Goal: Communication & Community: Answer question/provide support

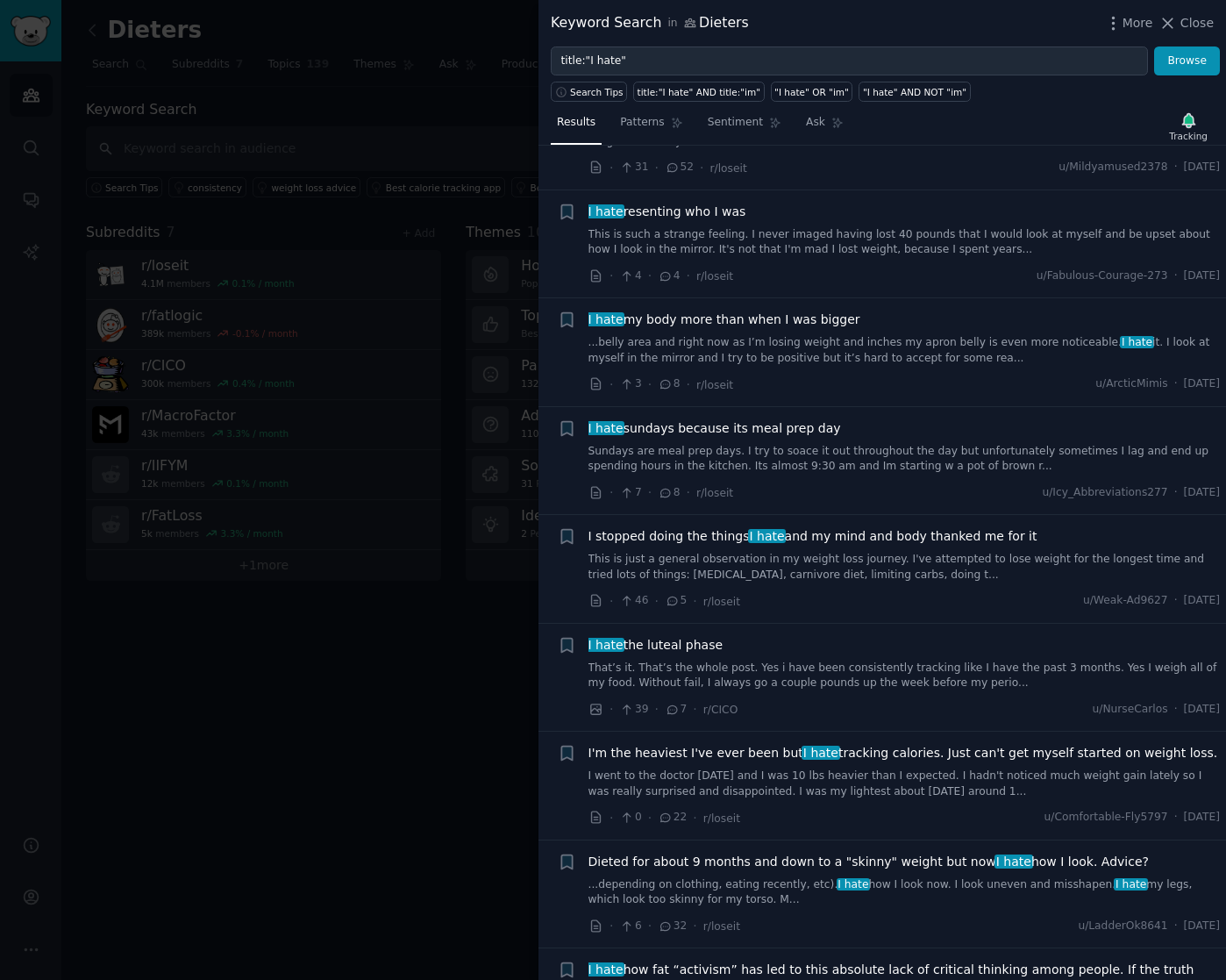
scroll to position [999, 0]
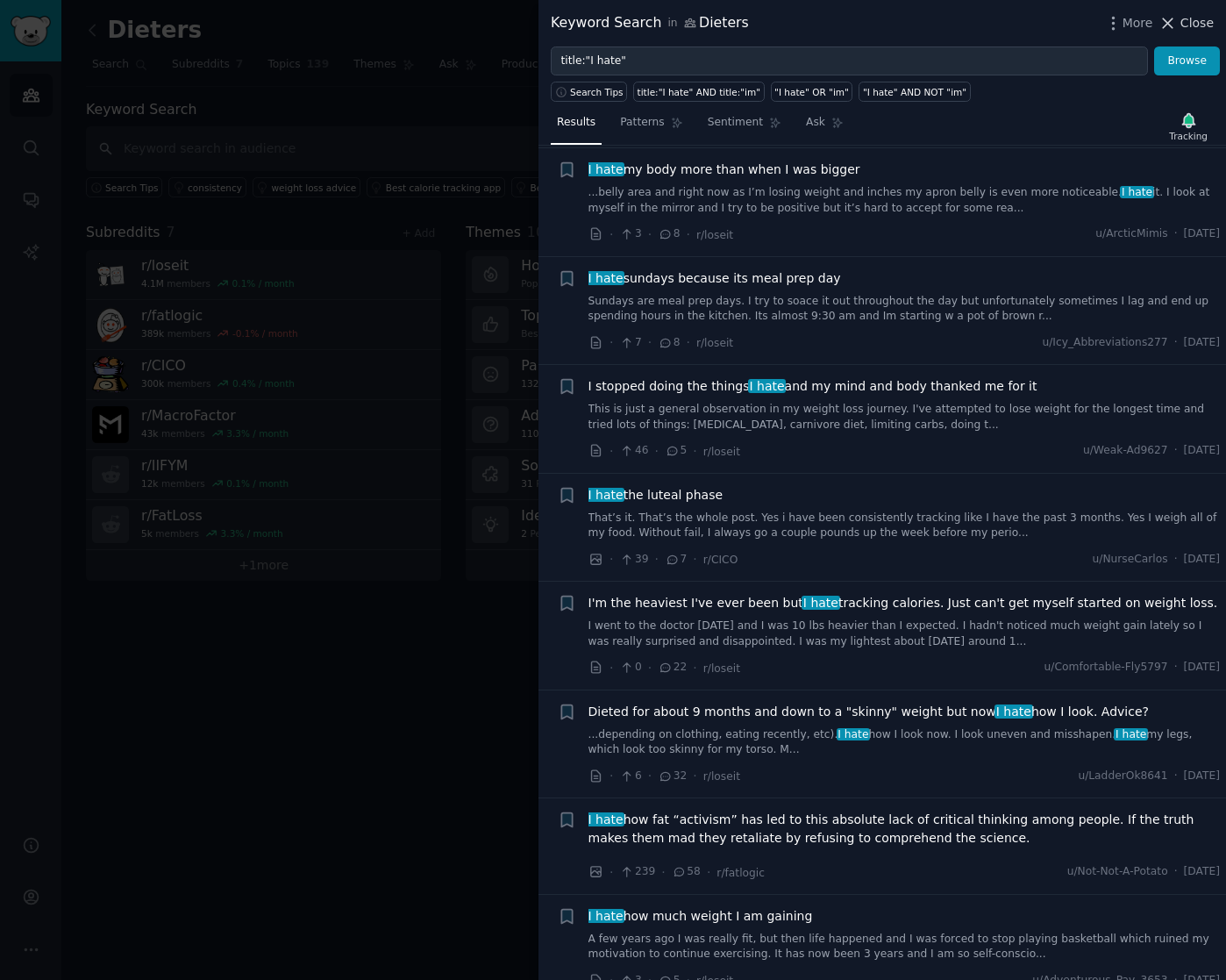
click at [1191, 26] on span "Close" at bounding box center [1197, 22] width 33 height 18
click at [1192, 23] on link "Add" at bounding box center [1169, 30] width 66 height 30
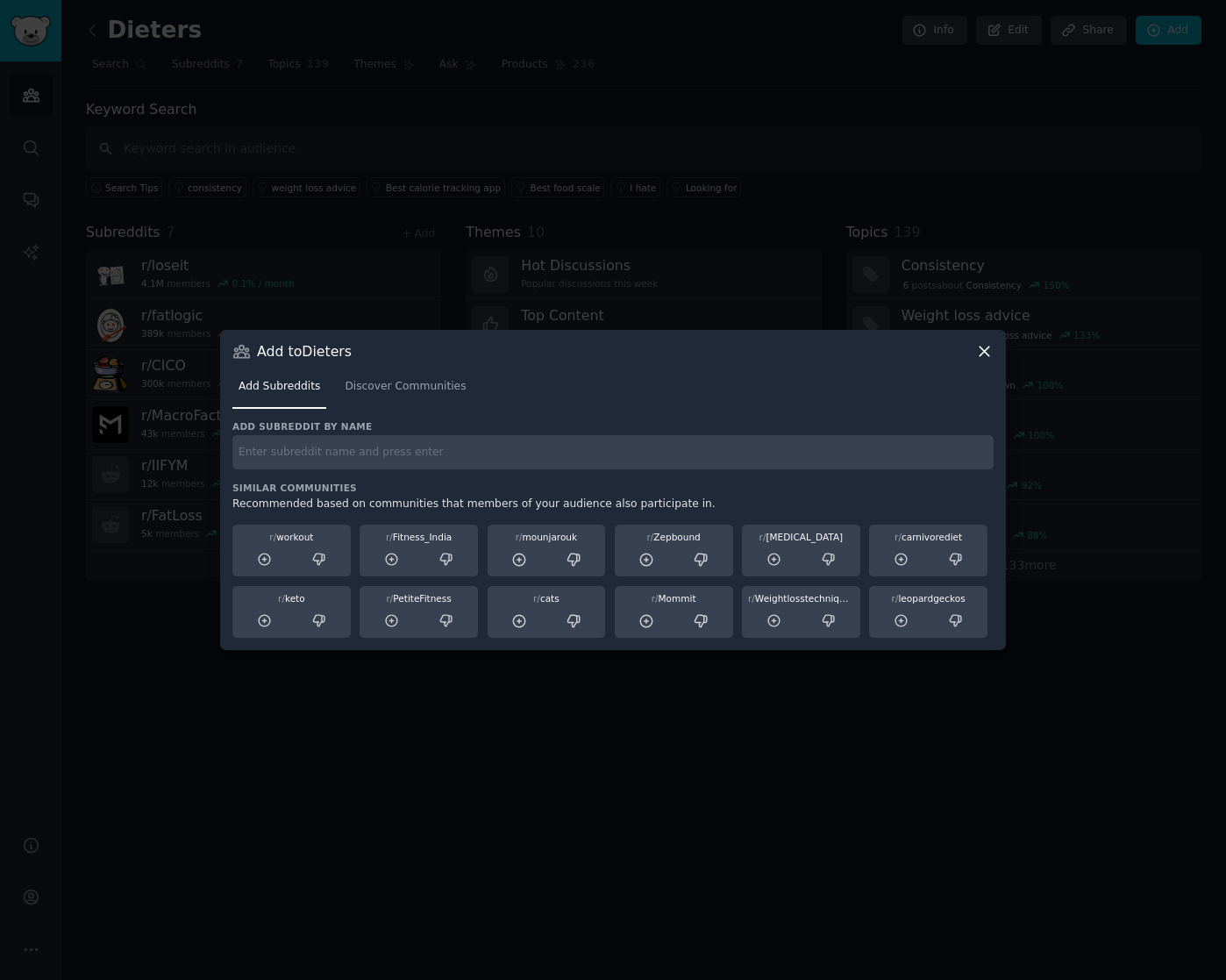
click at [382, 458] on input "text" at bounding box center [613, 452] width 761 height 34
click at [377, 395] on link "Discover Communities" at bounding box center [405, 391] width 134 height 36
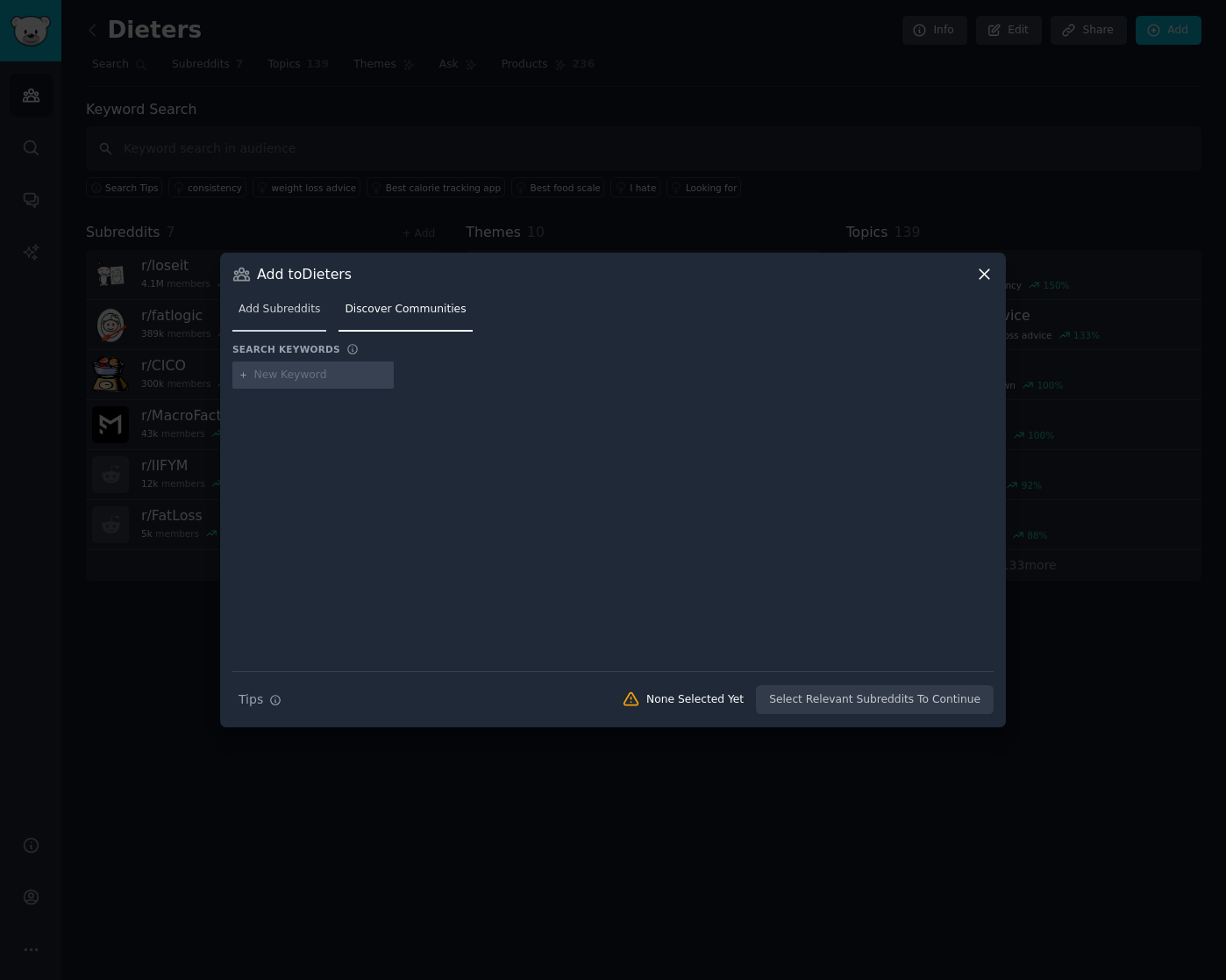
click at [299, 310] on span "Add Subreddits" at bounding box center [279, 309] width 81 height 16
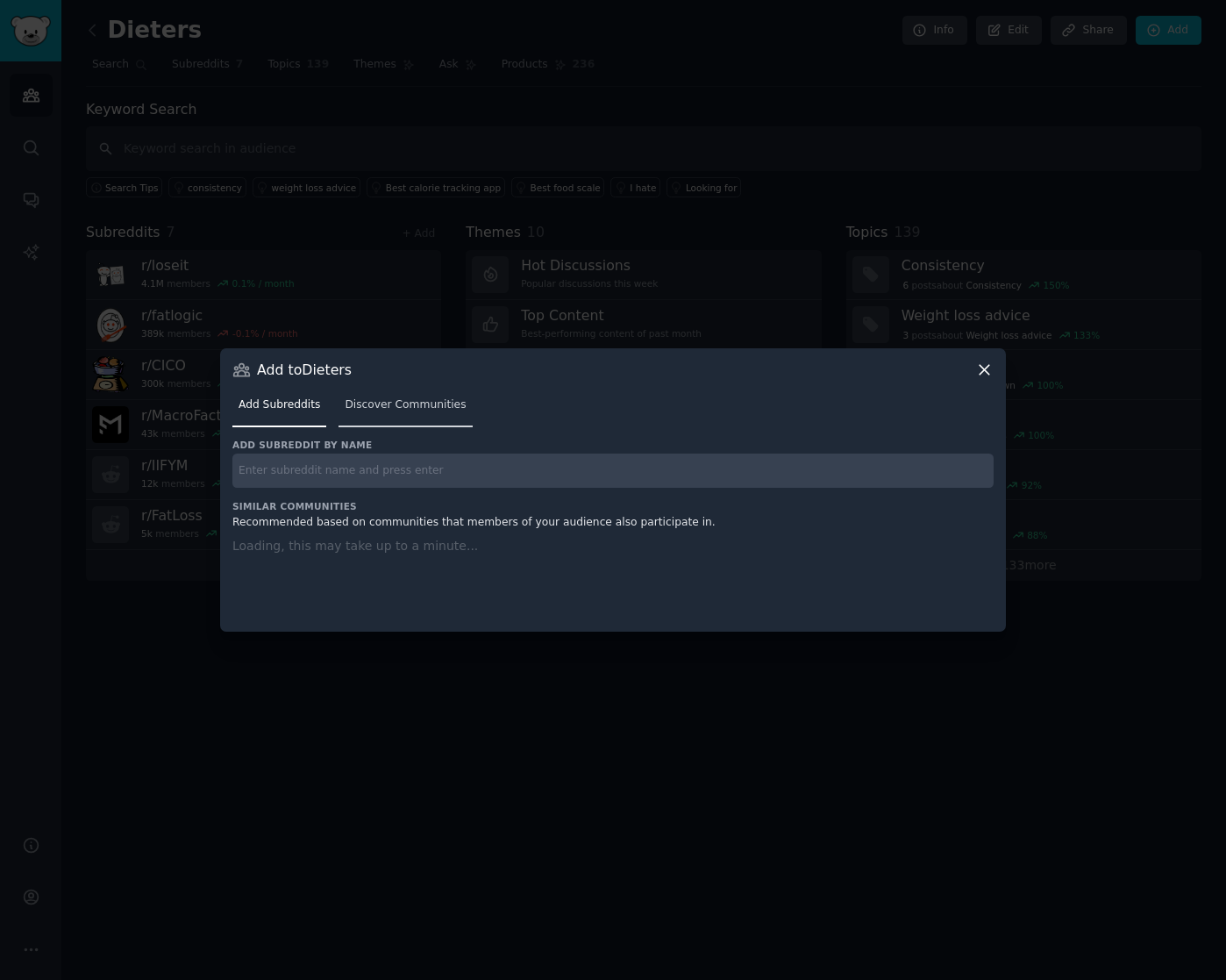
click at [380, 403] on span "Discover Communities" at bounding box center [405, 405] width 121 height 16
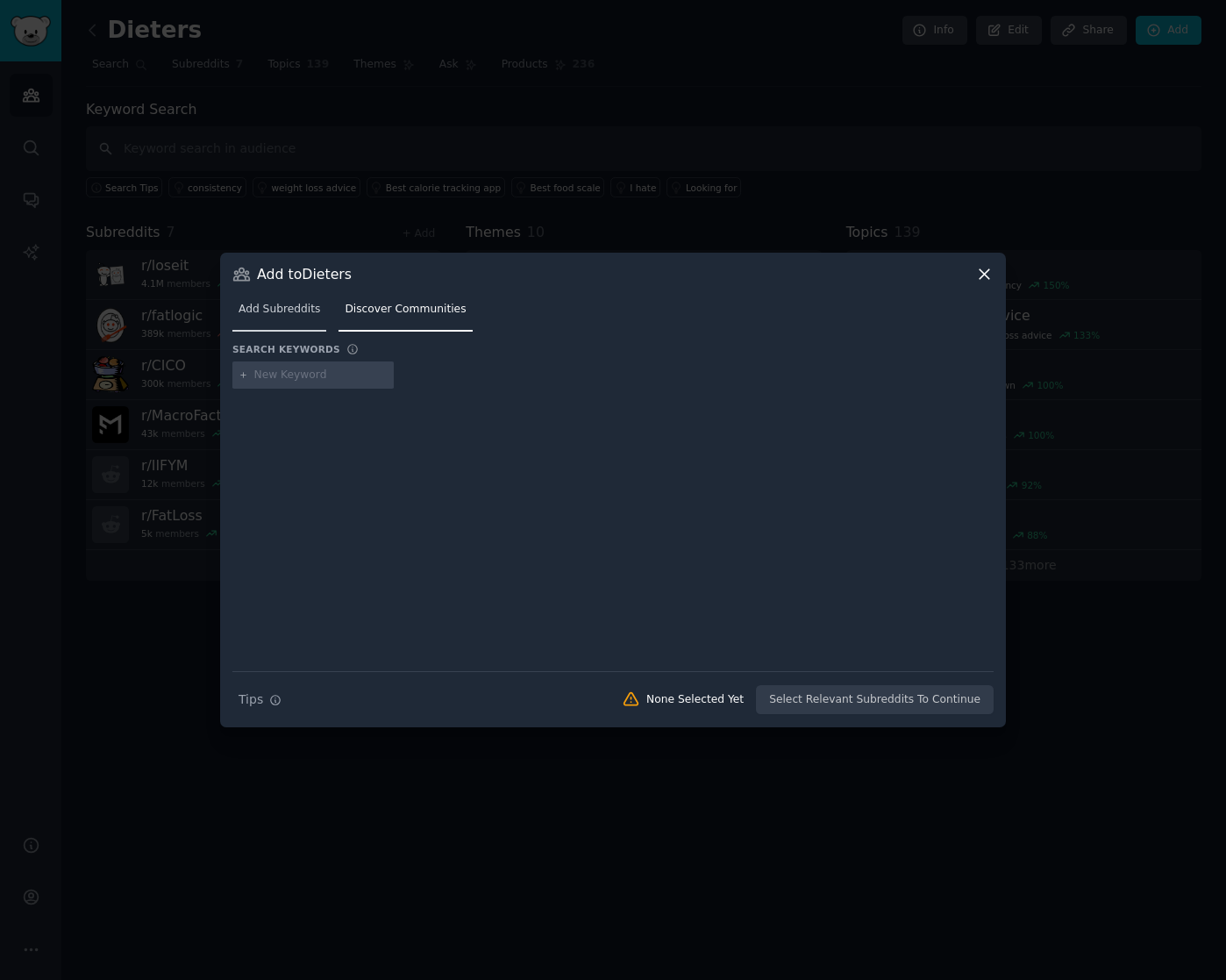
click at [282, 313] on span "Add Subreddits" at bounding box center [279, 309] width 81 height 16
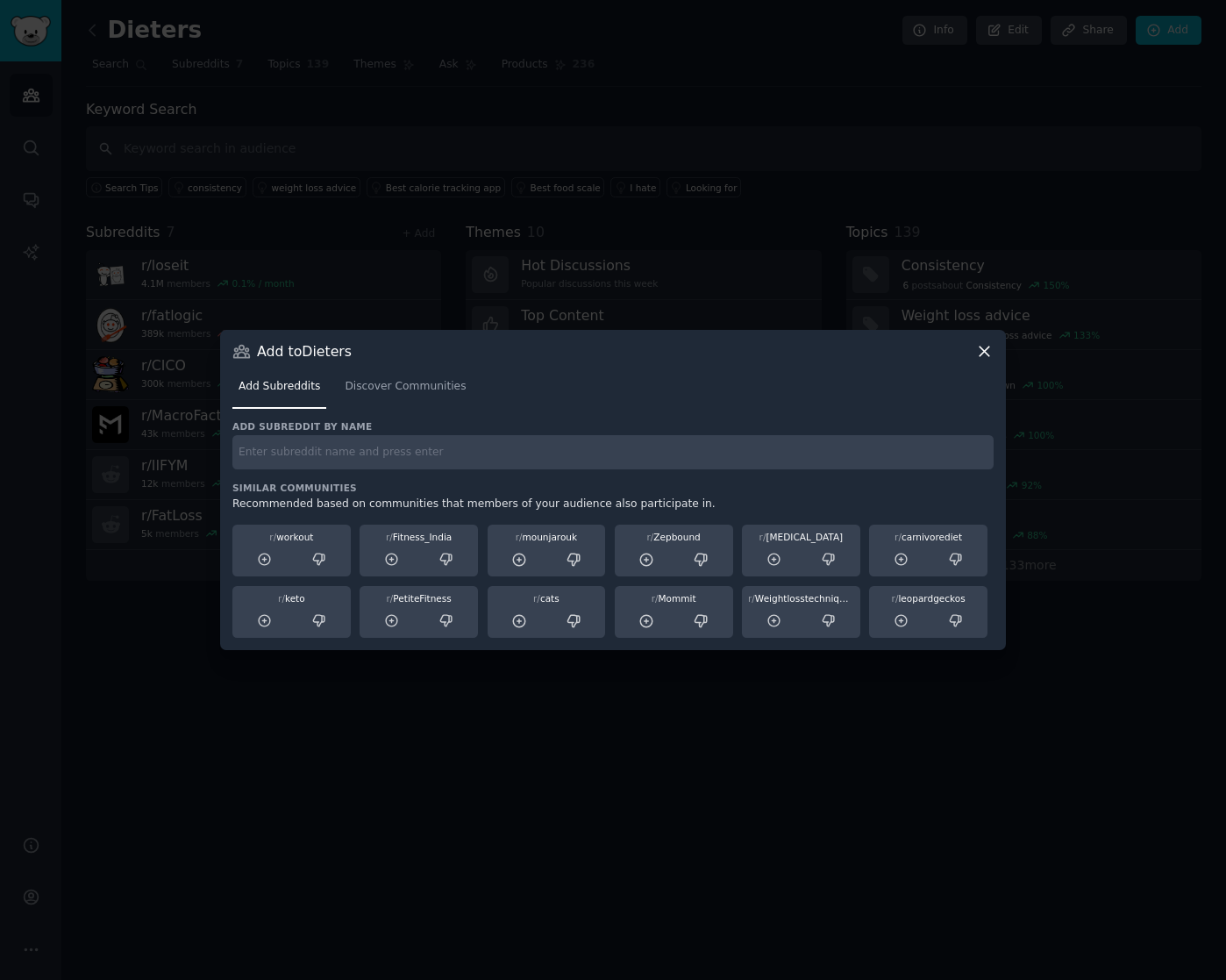
click at [981, 369] on div "Add Subreddits Discover Communities" at bounding box center [613, 391] width 761 height 60
click at [985, 353] on icon at bounding box center [985, 351] width 10 height 10
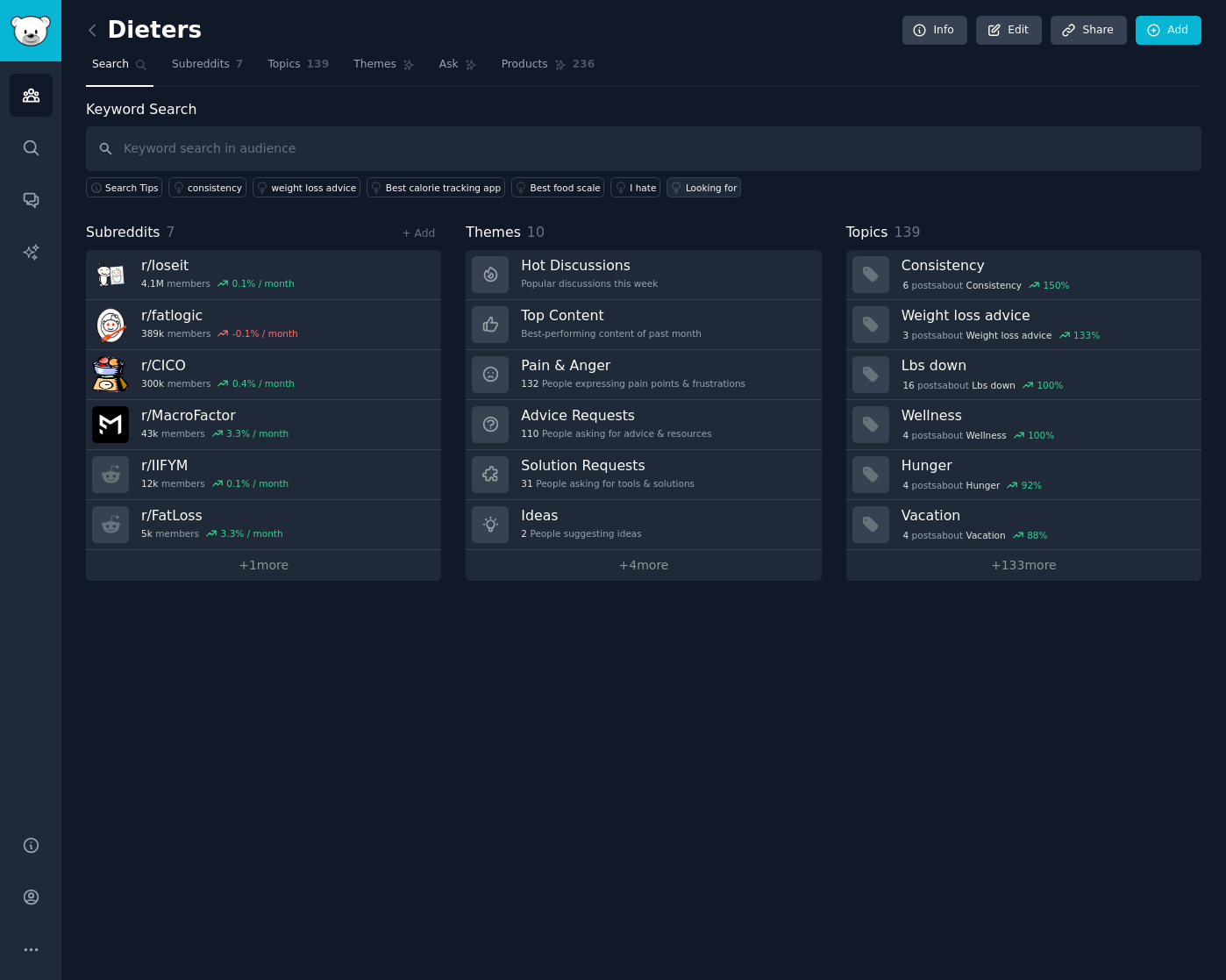
click at [685, 187] on div "Looking for" at bounding box center [710, 187] width 51 height 13
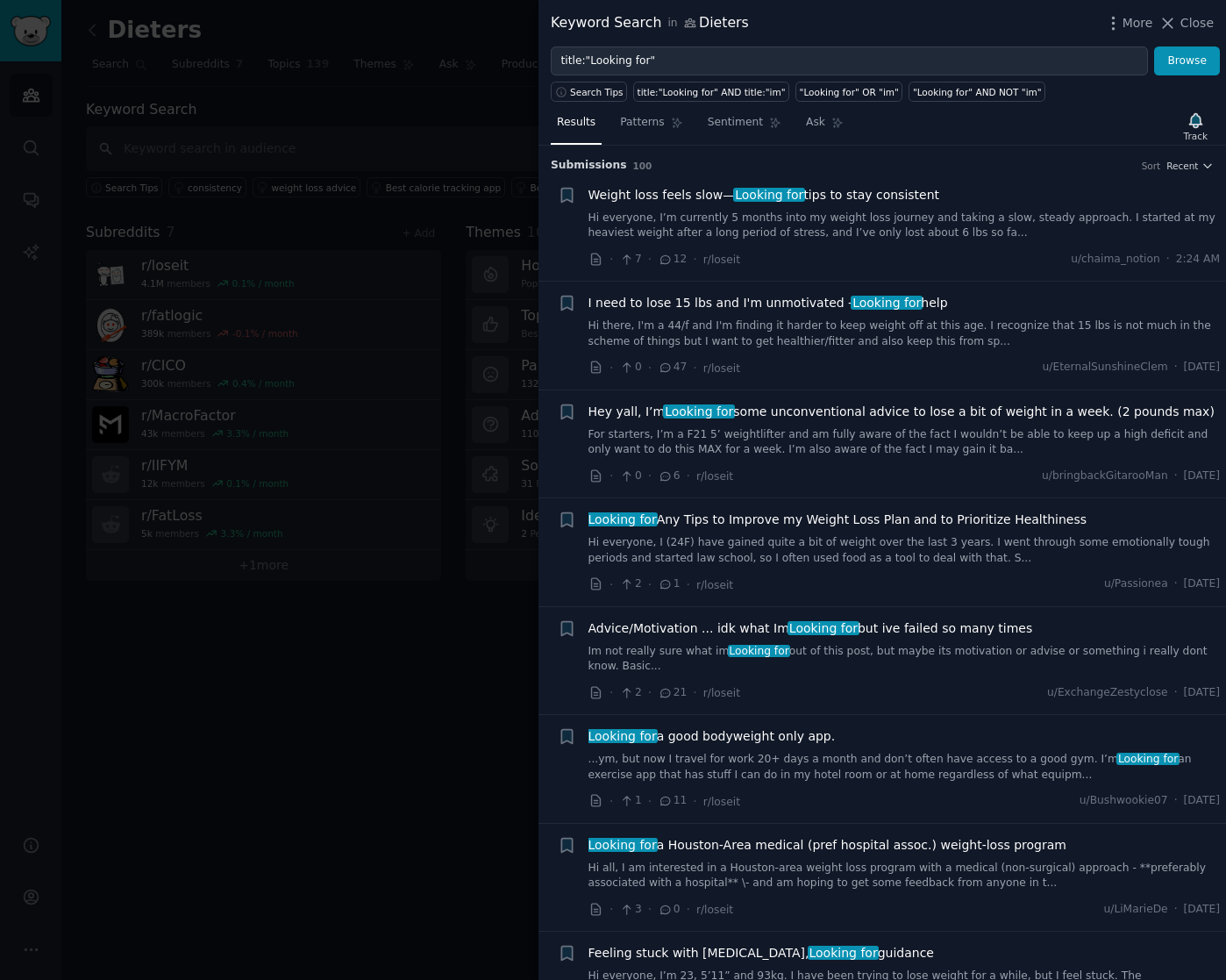
click at [797, 220] on link "Hi everyone, I’m currently 5 months into my weight loss journey and taking a sl…" at bounding box center [904, 226] width 632 height 31
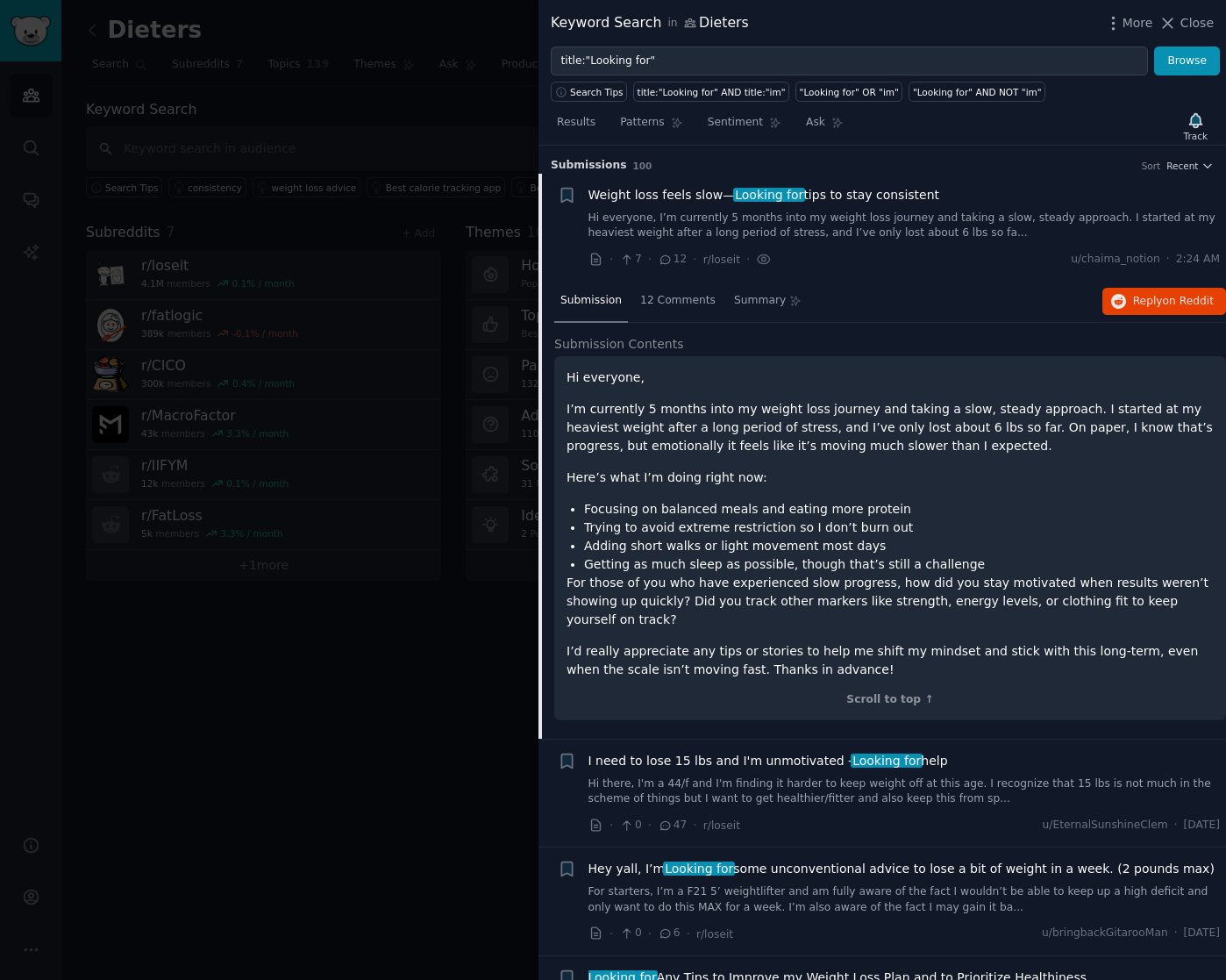
scroll to position [27, 0]
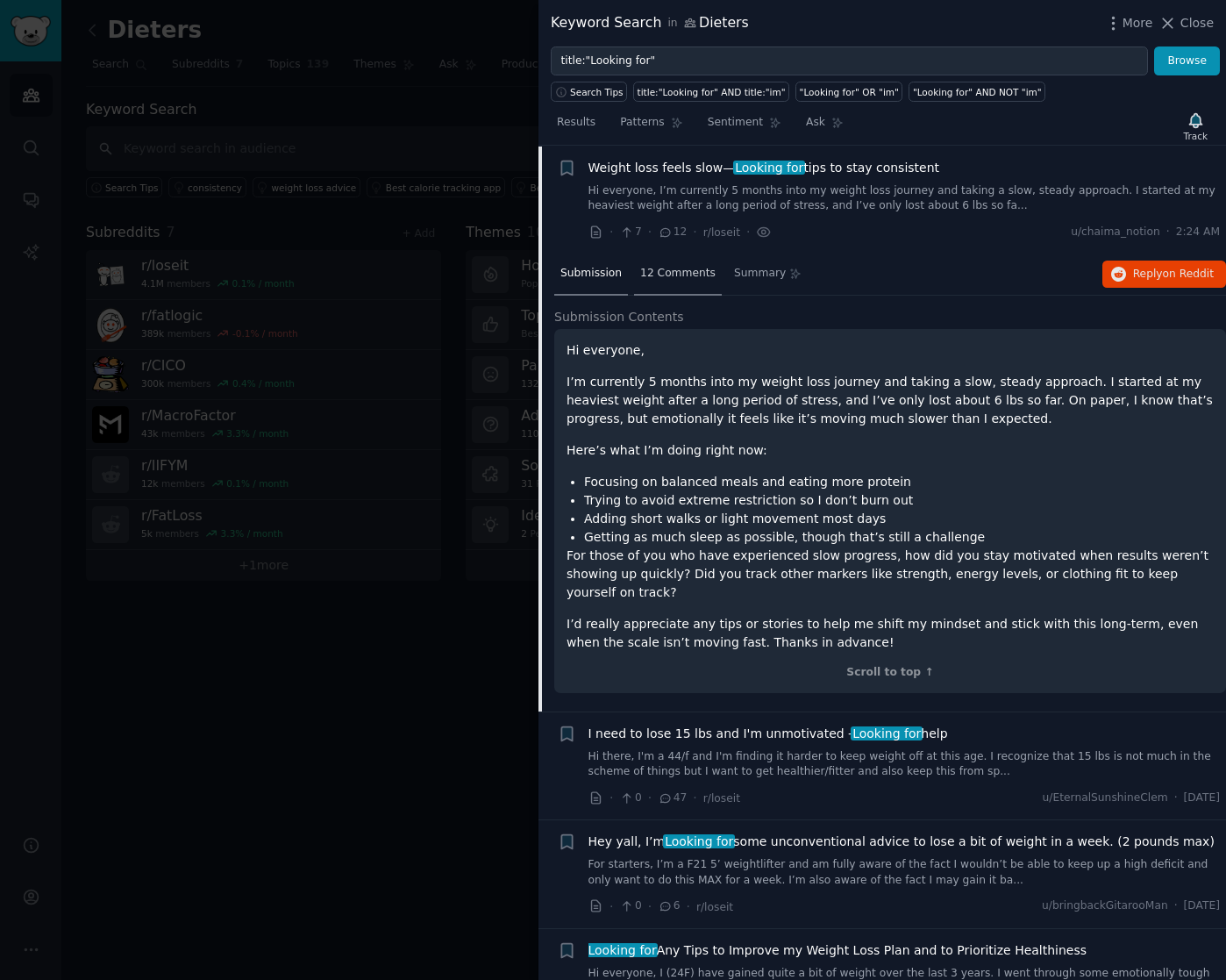
click at [664, 274] on span "12 Comments" at bounding box center [677, 273] width 76 height 16
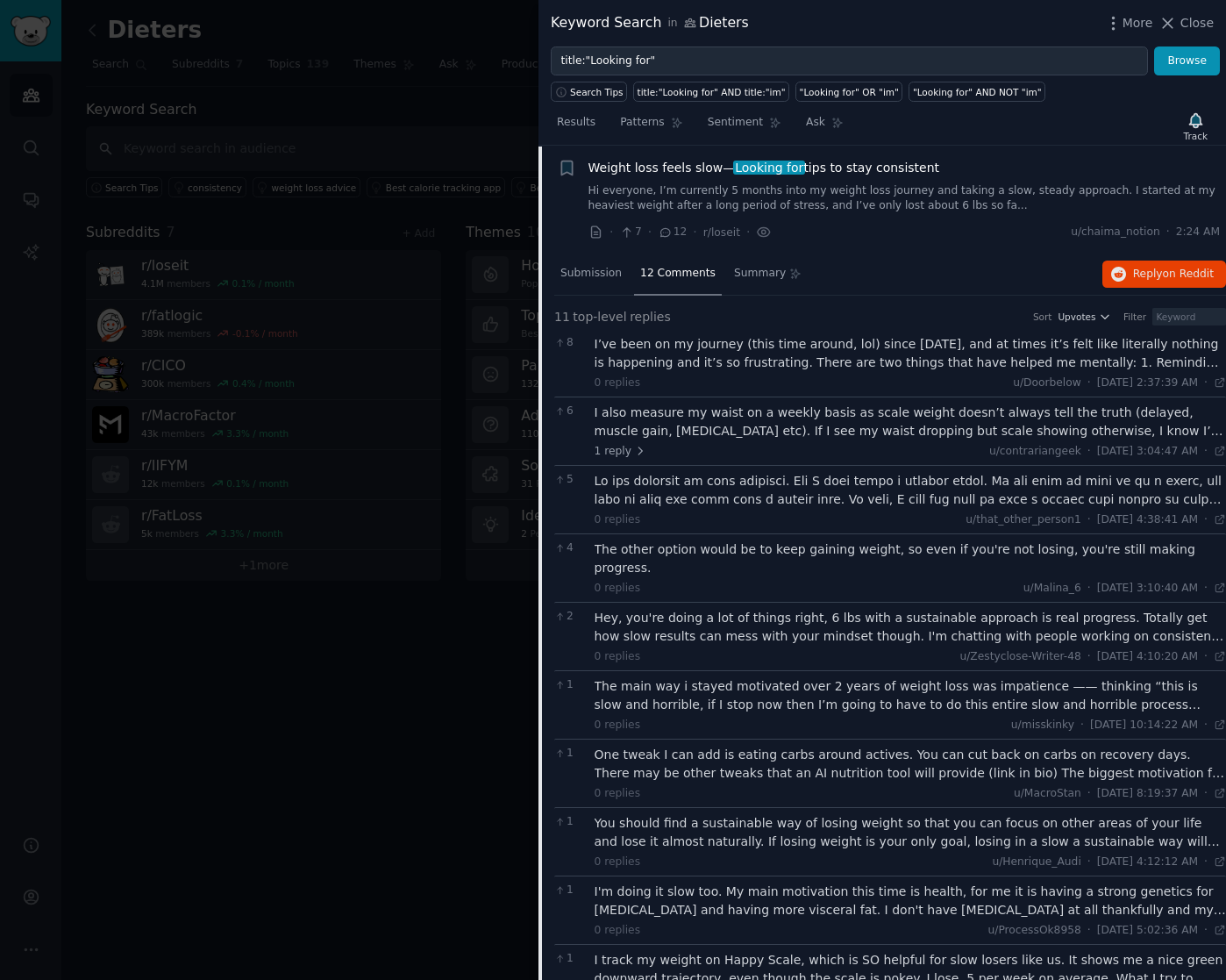
click at [672, 361] on div "I’ve been on my journey (this time around, lol) since [DATE], and at times it’s…" at bounding box center [910, 354] width 632 height 37
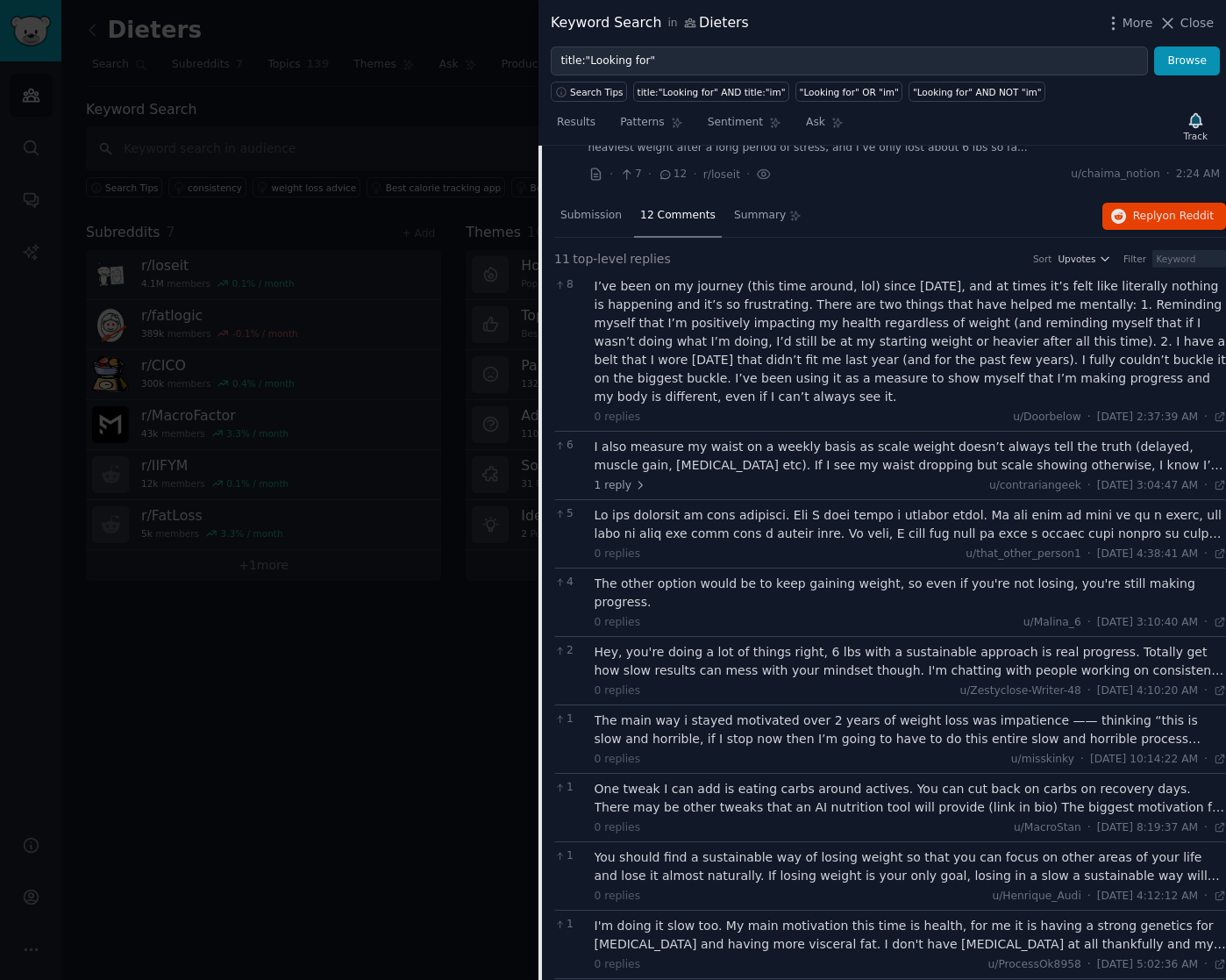
scroll to position [12, 0]
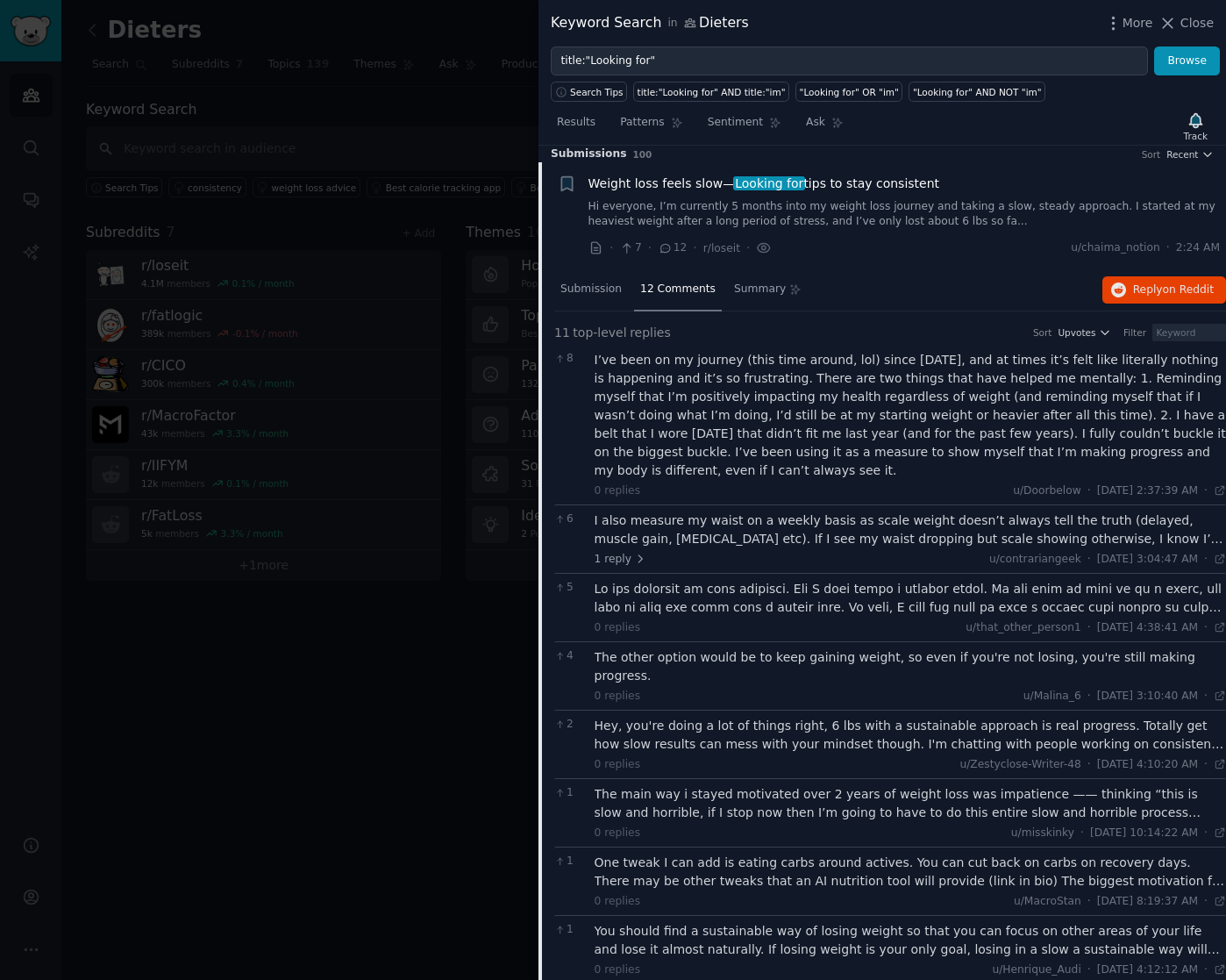
click at [780, 548] on div "I also measure my waist on a weekly basis as scale weight doesn’t always tell t…" at bounding box center [910, 538] width 632 height 55
click at [799, 540] on div "I also measure my waist on a weekly basis as scale weight doesn’t always tell t…" at bounding box center [910, 529] width 632 height 37
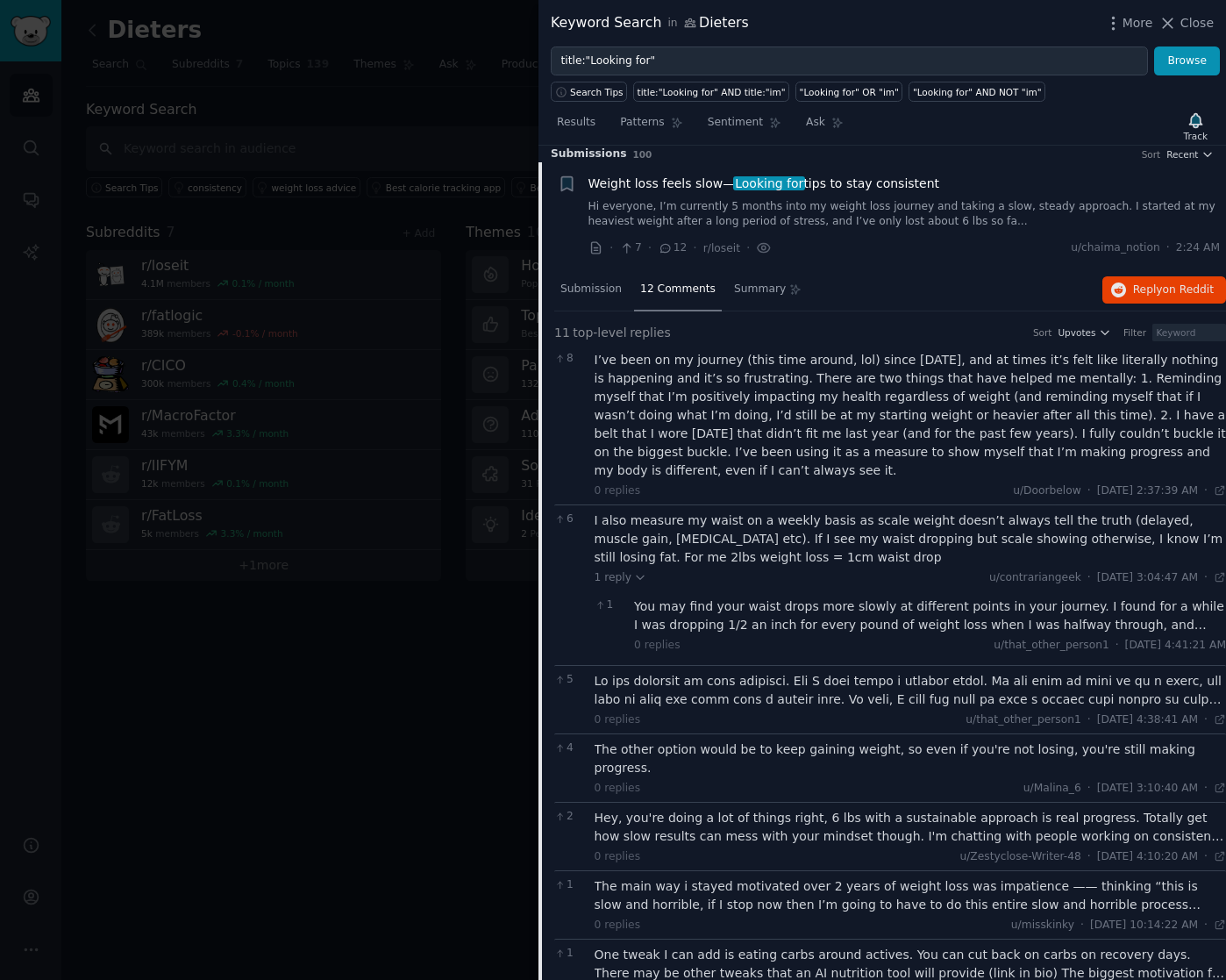
click at [816, 218] on link "Hi everyone, I’m currently 5 months into my weight loss journey and taking a sl…" at bounding box center [904, 214] width 632 height 31
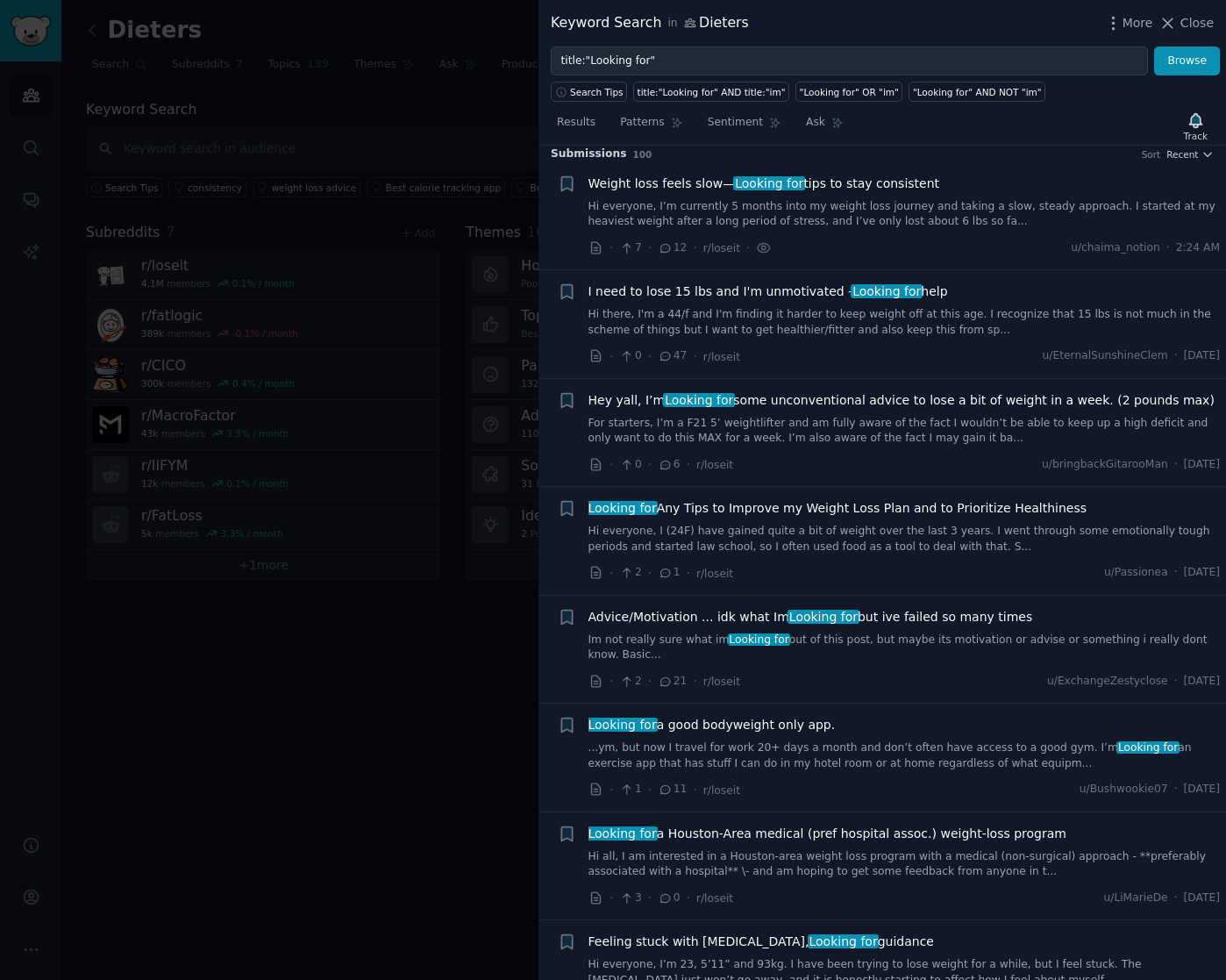
scroll to position [27, 0]
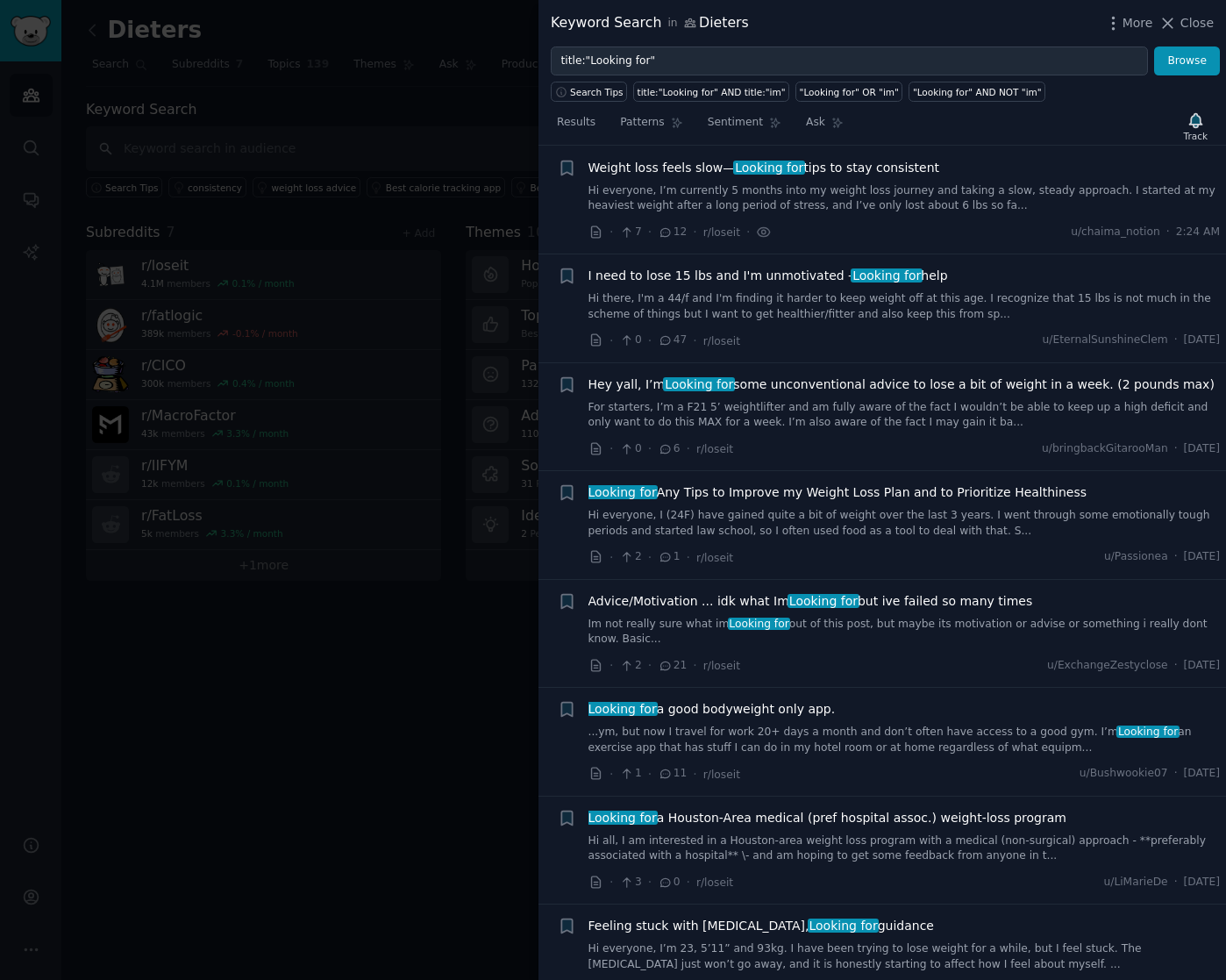
click at [903, 202] on link "Hi everyone, I’m currently 5 months into my weight loss journey and taking a sl…" at bounding box center [904, 199] width 632 height 31
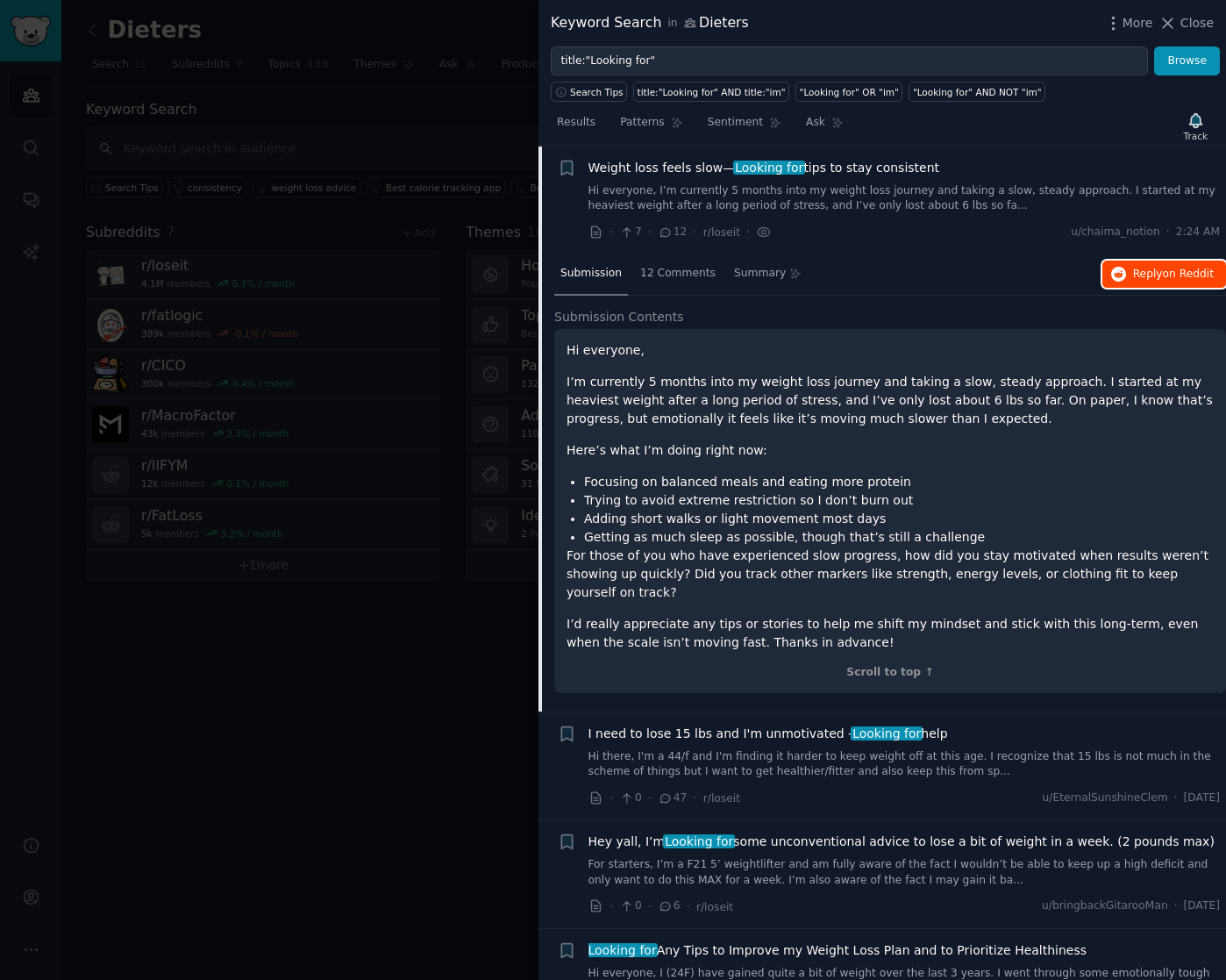
click at [1146, 270] on span "Reply on Reddit" at bounding box center [1173, 274] width 80 height 16
